Goal: Check status: Check status

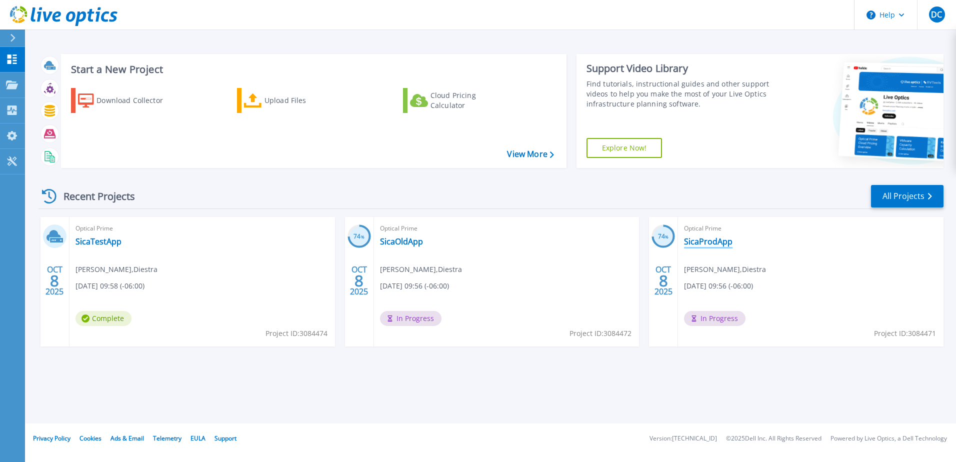
click at [708, 241] on link "SicaProdApp" at bounding box center [708, 241] width 48 height 10
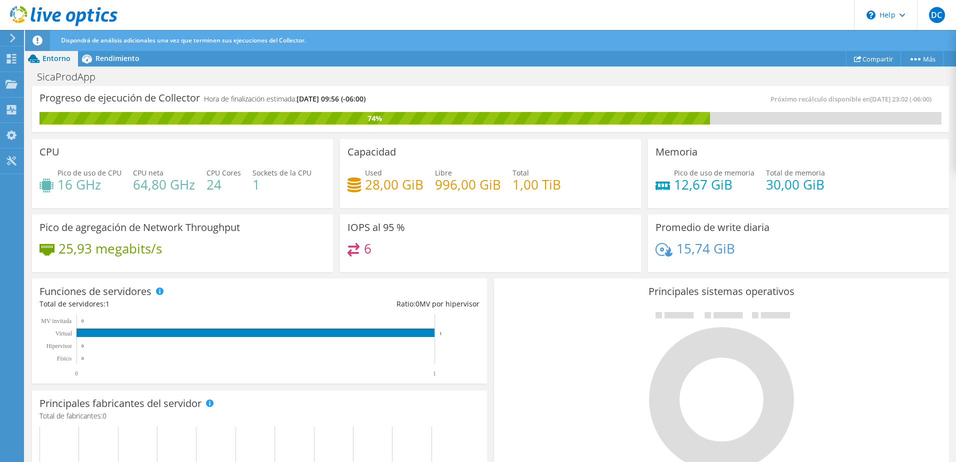
scroll to position [264, 0]
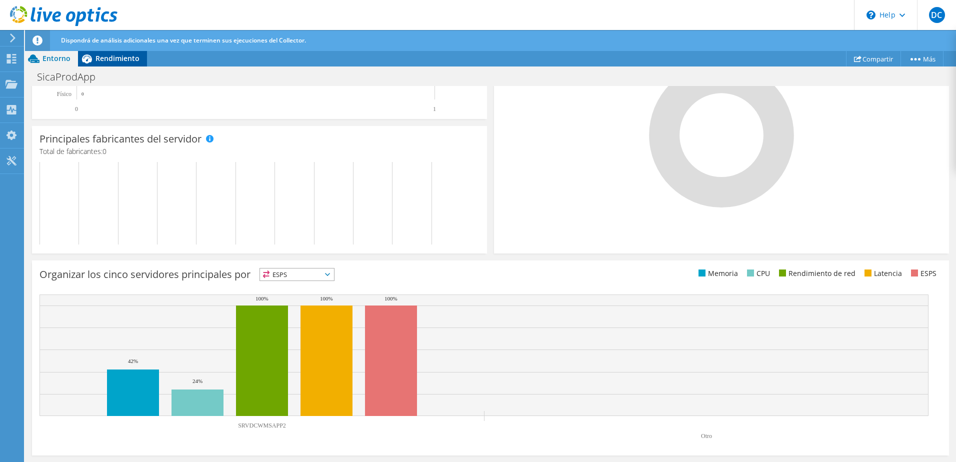
click at [114, 57] on span "Rendimiento" at bounding box center [117, 57] width 44 height 9
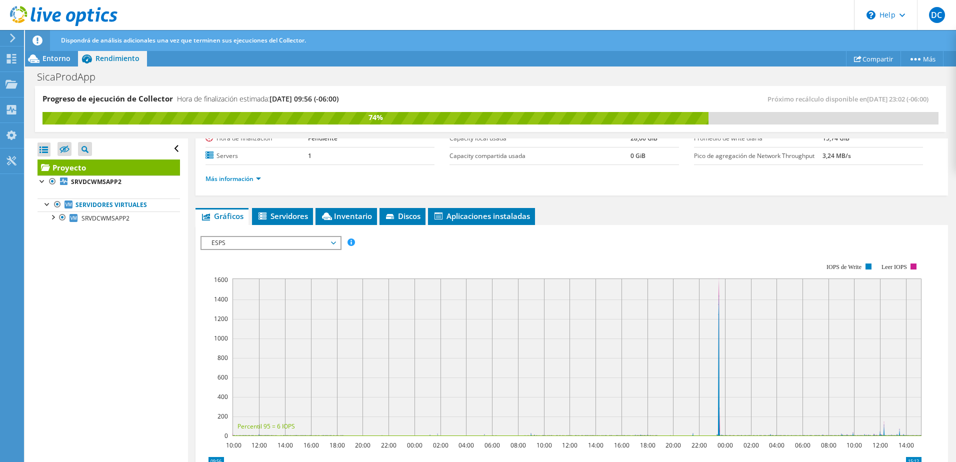
scroll to position [0, 0]
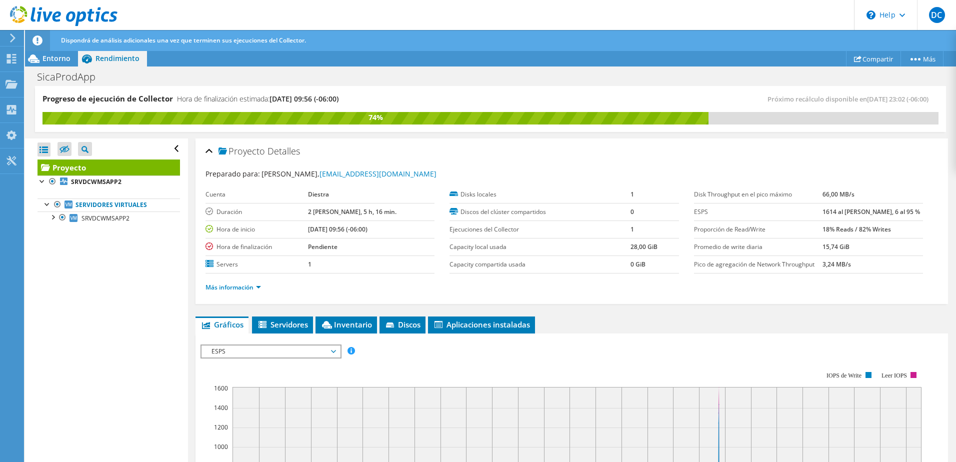
click at [279, 353] on span "ESPS" at bounding box center [270, 351] width 128 height 12
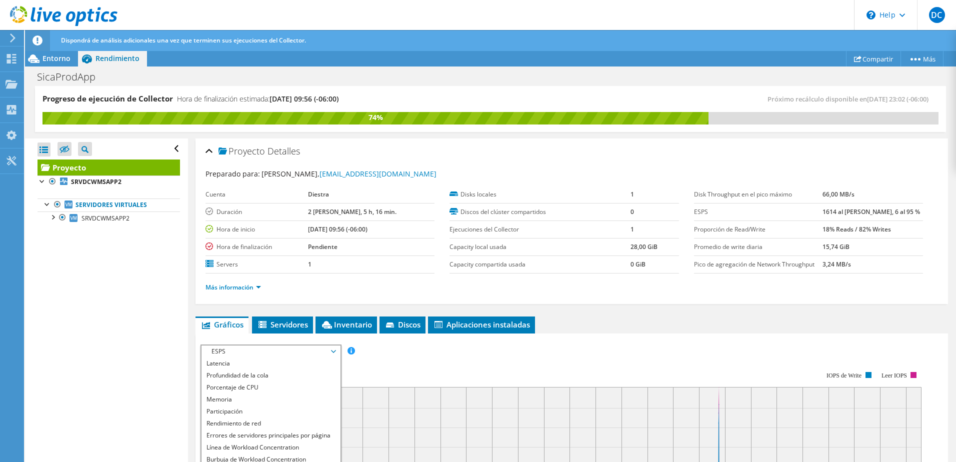
scroll to position [100, 0]
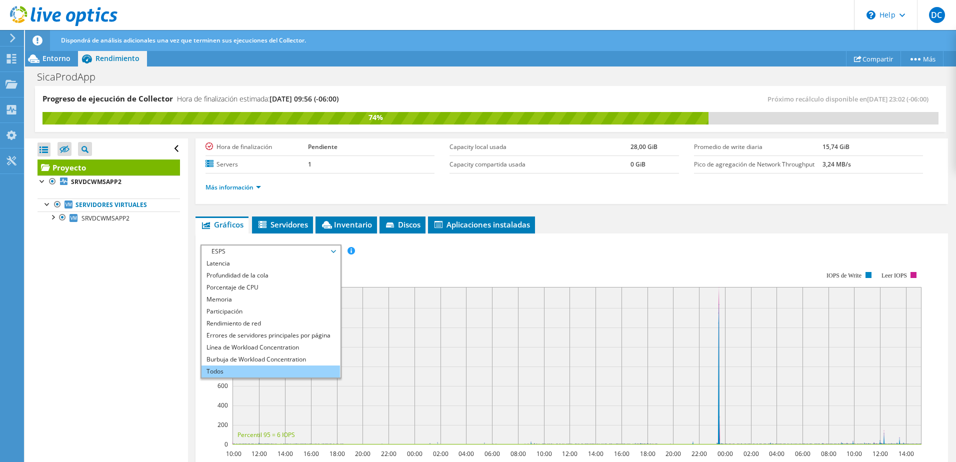
click at [236, 367] on li "Todos" at bounding box center [270, 371] width 138 height 12
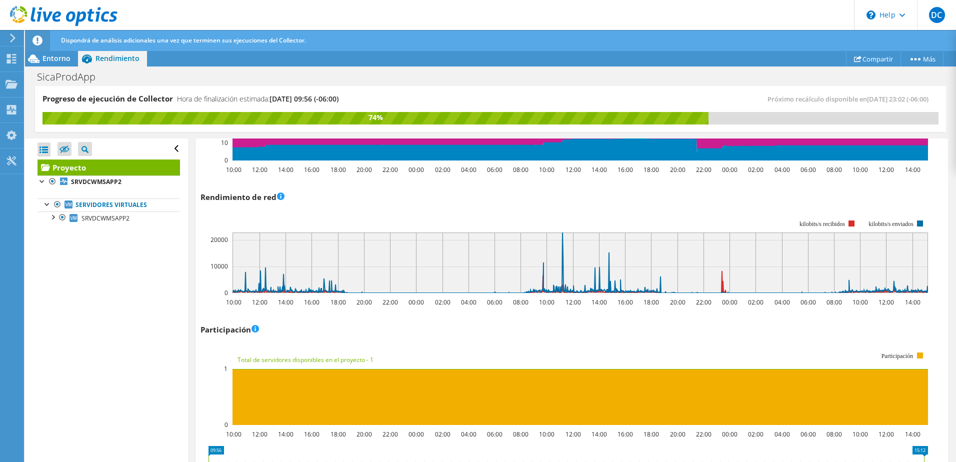
scroll to position [1272, 0]
